Goal: Check status

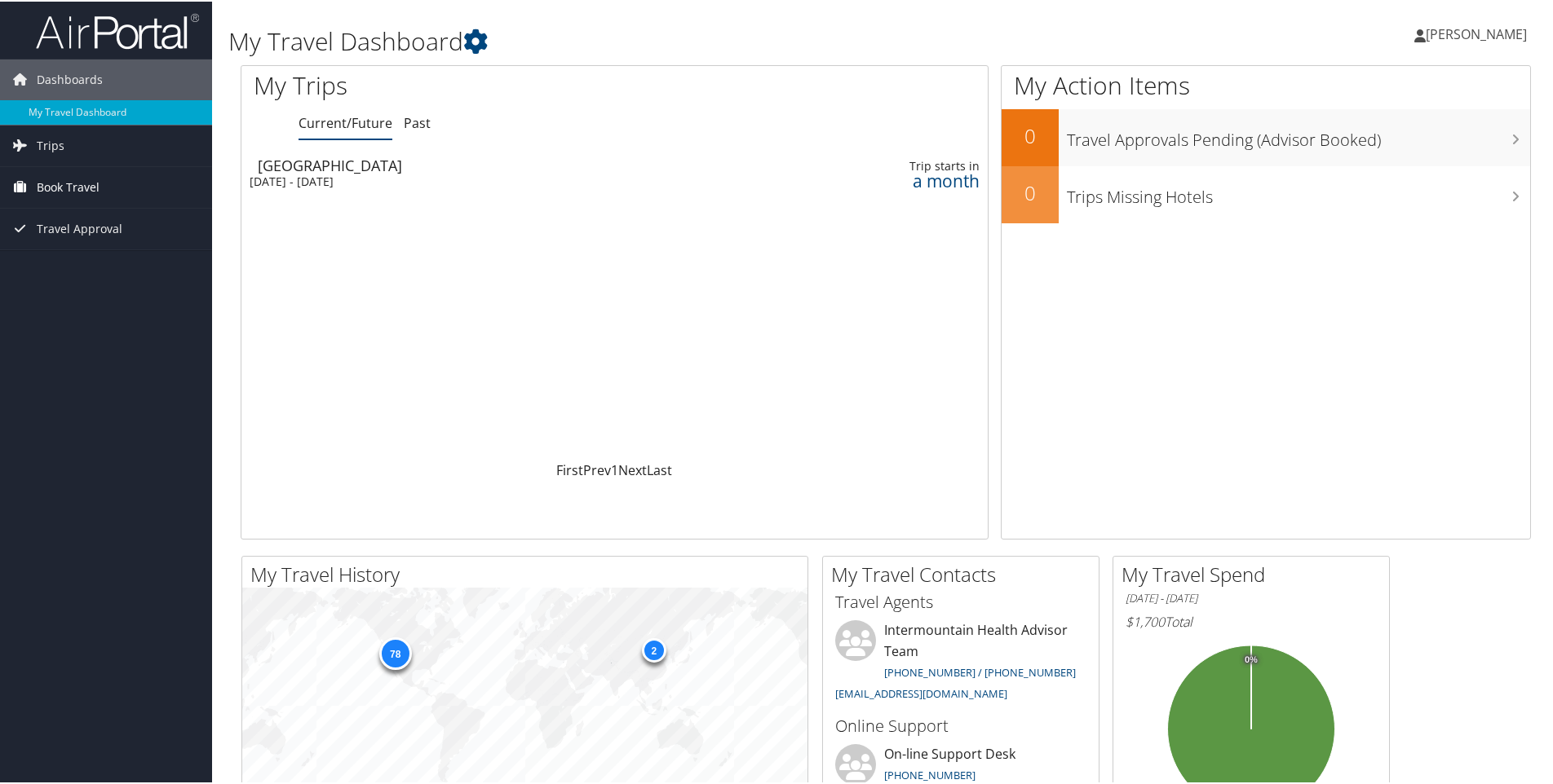
click at [97, 186] on span "Book Travel" at bounding box center [68, 186] width 63 height 41
click at [108, 271] on link "Book/Manage Online Trips" at bounding box center [106, 267] width 212 height 25
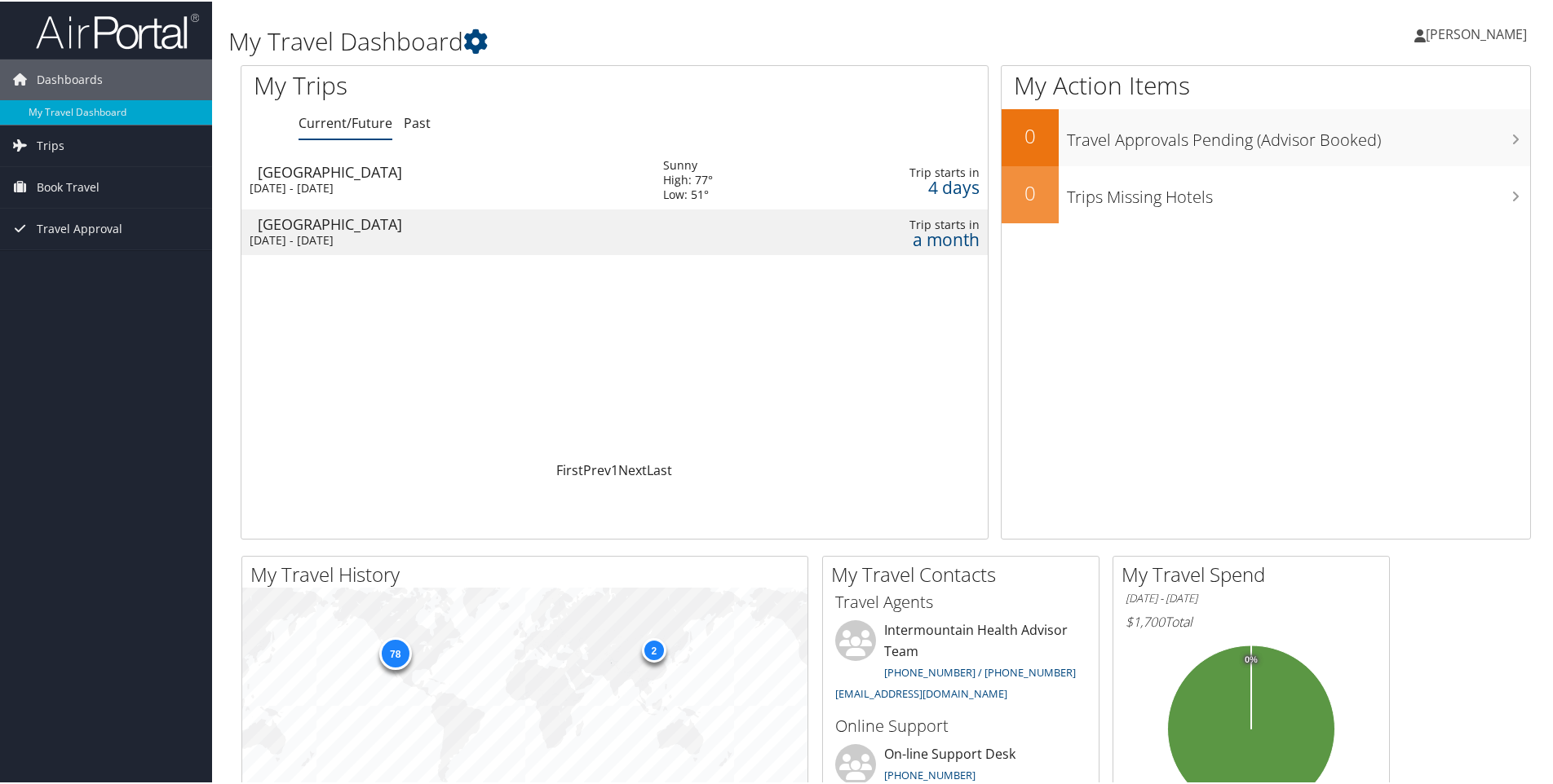
click at [305, 175] on div "[GEOGRAPHIC_DATA]" at bounding box center [452, 170] width 389 height 15
